Goal: Book appointment/travel/reservation

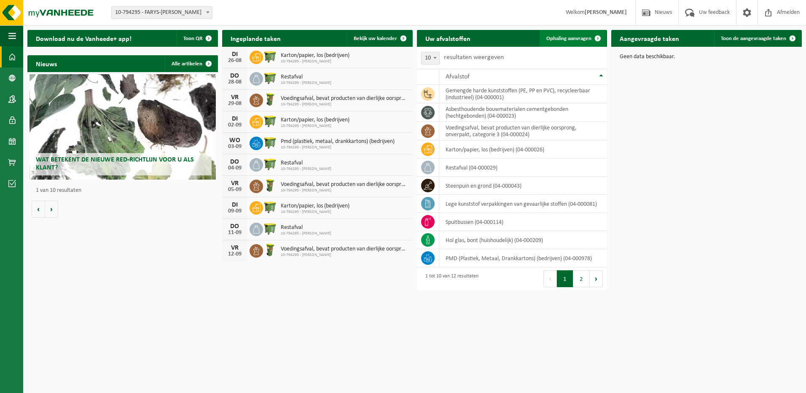
click at [590, 35] on span at bounding box center [598, 38] width 17 height 17
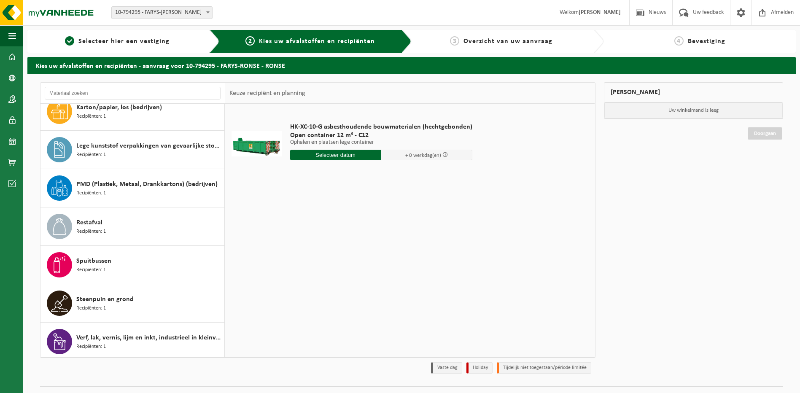
scroll to position [168, 0]
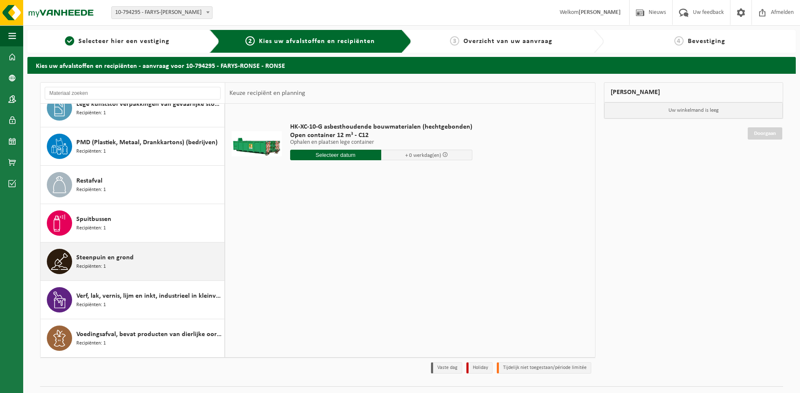
click at [129, 255] on span "Steenpuin en grond" at bounding box center [104, 258] width 57 height 10
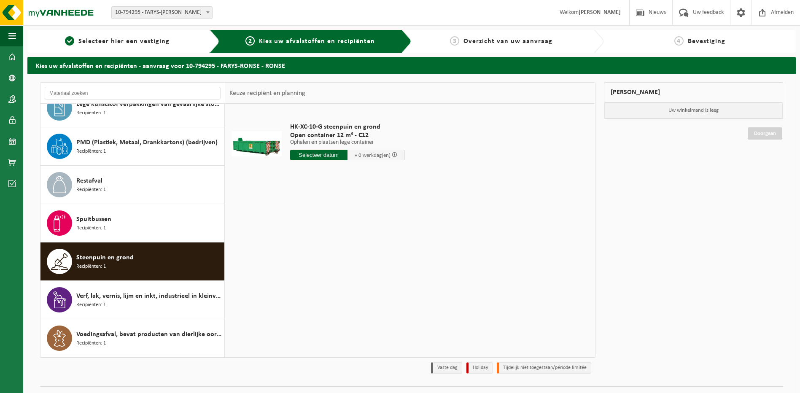
click at [314, 154] on input "text" at bounding box center [318, 155] width 57 height 11
click at [347, 256] on div "28" at bounding box center [342, 256] width 15 height 13
type input "Van 2025-08-28"
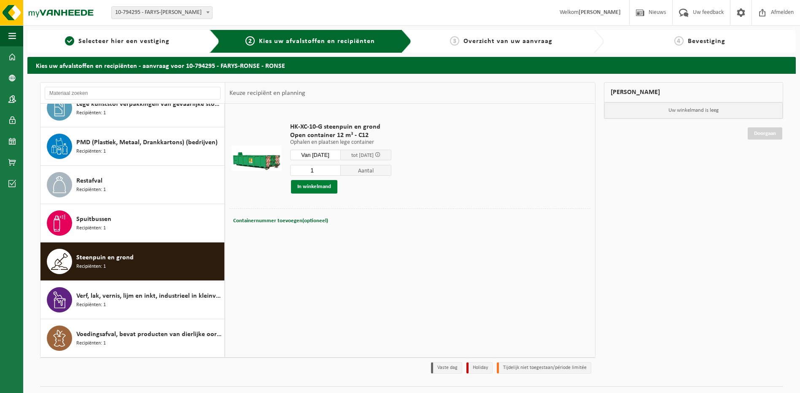
click at [318, 182] on button "In winkelmand" at bounding box center [314, 186] width 46 height 13
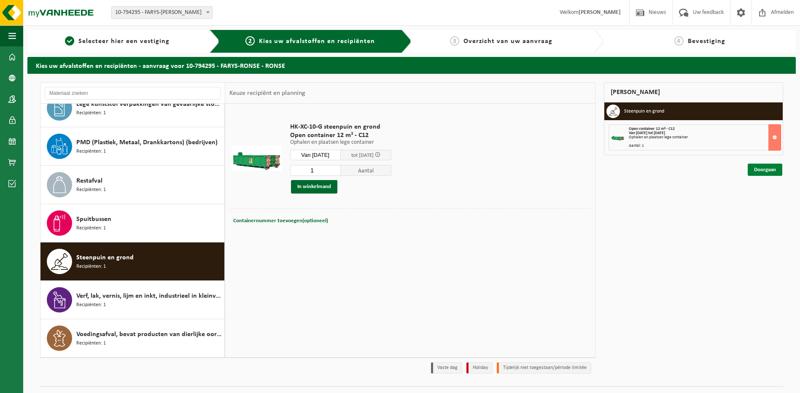
click at [758, 170] on link "Doorgaan" at bounding box center [765, 170] width 35 height 12
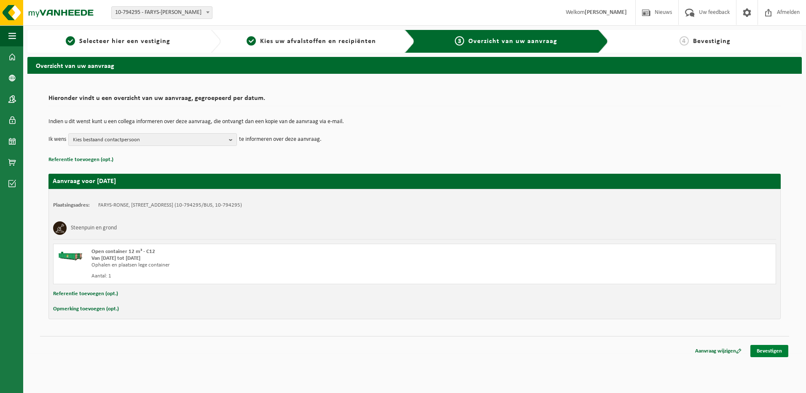
click at [771, 350] on link "Bevestigen" at bounding box center [770, 351] width 38 height 12
